Goal: Task Accomplishment & Management: Manage account settings

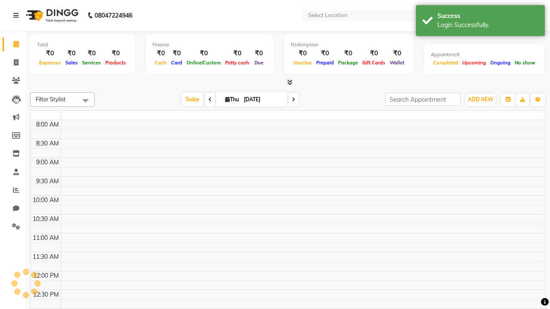
select select "en"
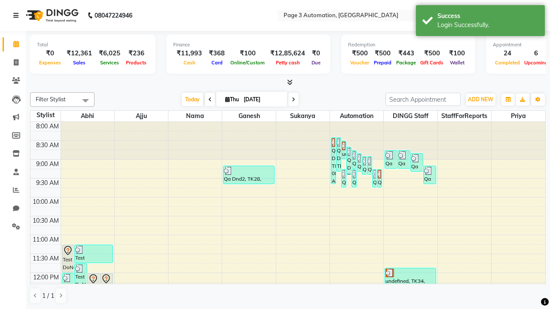
click at [18, 15] on icon at bounding box center [15, 15] width 5 height 6
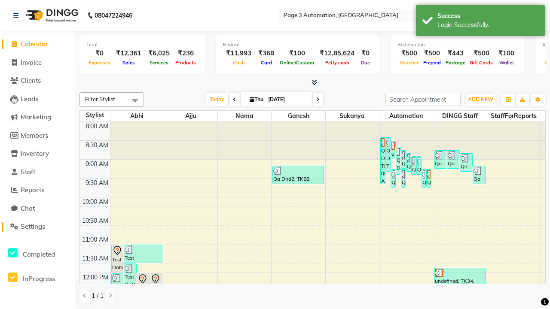
click at [37, 227] on span "Settings" at bounding box center [33, 226] width 24 height 8
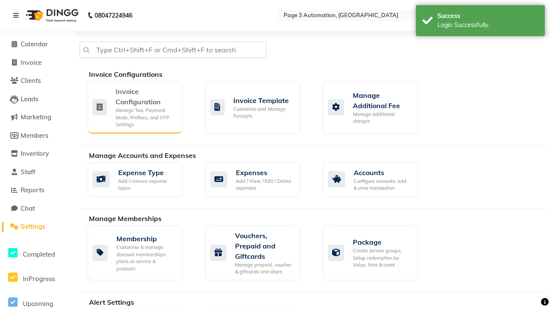
click at [134, 107] on div "Manage Tax, Payment Mode, Prefixes, and OTP Settings" at bounding box center [146, 117] width 60 height 21
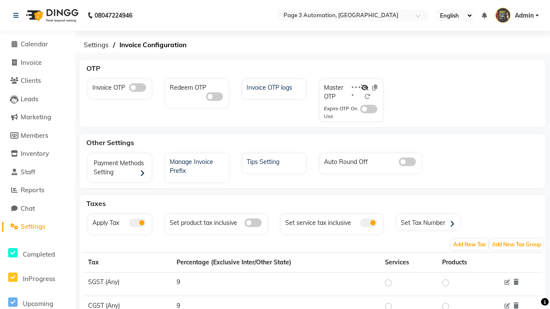
click at [137, 223] on span at bounding box center [137, 223] width 17 height 9
click at [129, 224] on input "checkbox" at bounding box center [129, 224] width 0 height 0
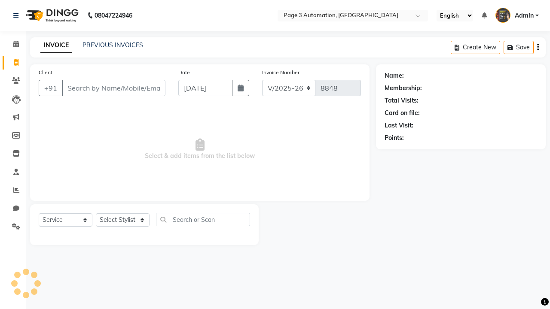
select select "2774"
select select "service"
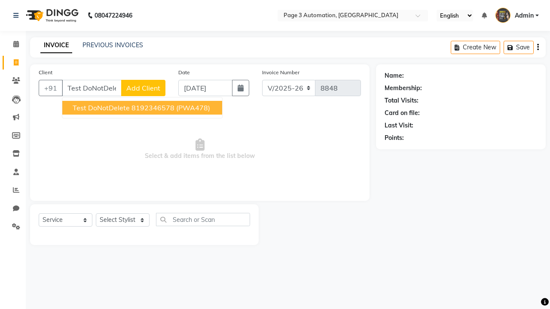
click at [143, 108] on ngb-highlight "8192346578" at bounding box center [152, 107] width 43 height 9
type input "8192346578"
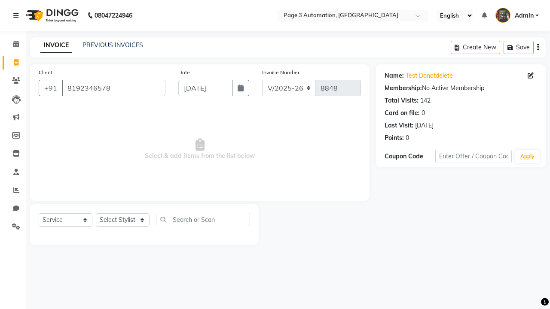
select select "712"
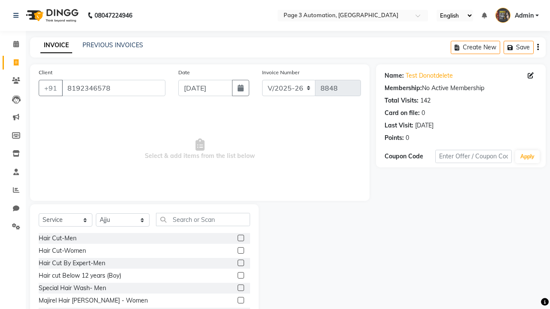
click at [240, 263] on label at bounding box center [240, 263] width 6 height 6
click at [240, 263] on input "checkbox" at bounding box center [240, 264] width 6 height 6
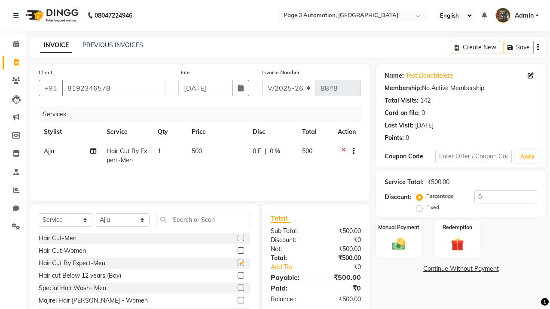
checkbox input "false"
click at [18, 15] on icon at bounding box center [15, 15] width 5 height 6
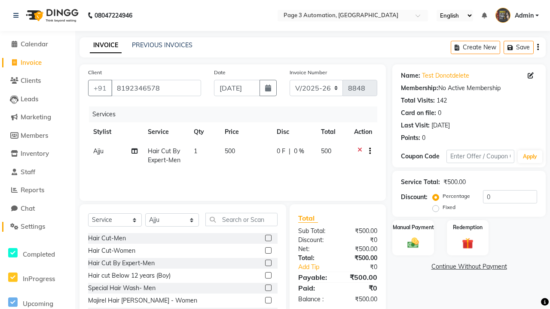
click at [37, 227] on span "Settings" at bounding box center [33, 226] width 24 height 8
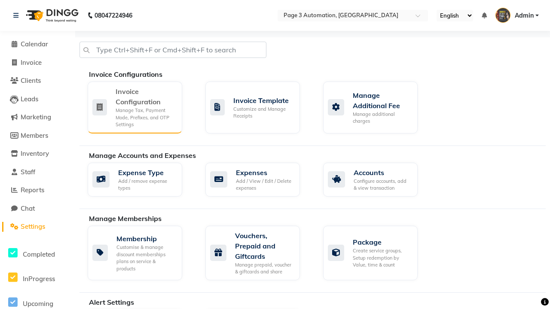
click at [134, 107] on div "Manage Tax, Payment Mode, Prefixes, and OTP Settings" at bounding box center [146, 117] width 60 height 21
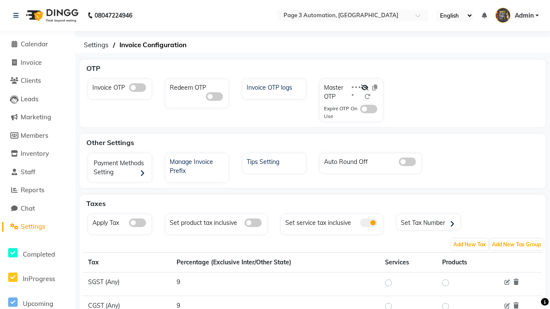
click at [137, 223] on span at bounding box center [137, 223] width 17 height 9
click at [129, 224] on input "checkbox" at bounding box center [129, 224] width 0 height 0
